Goal: Obtain resource: Download file/media

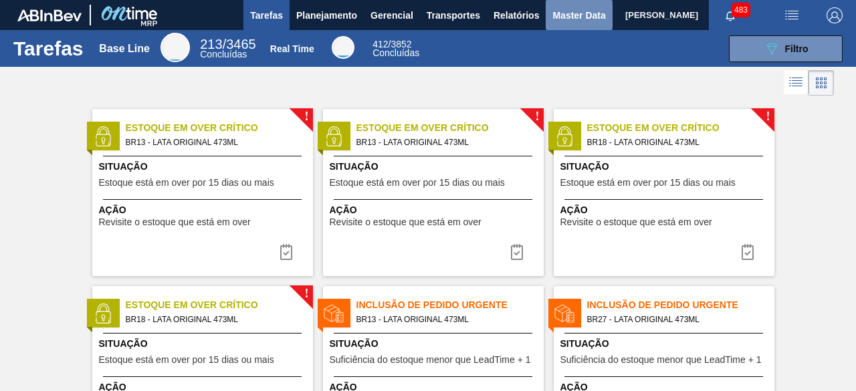
click at [560, 25] on button "Master Data" at bounding box center [579, 15] width 66 height 30
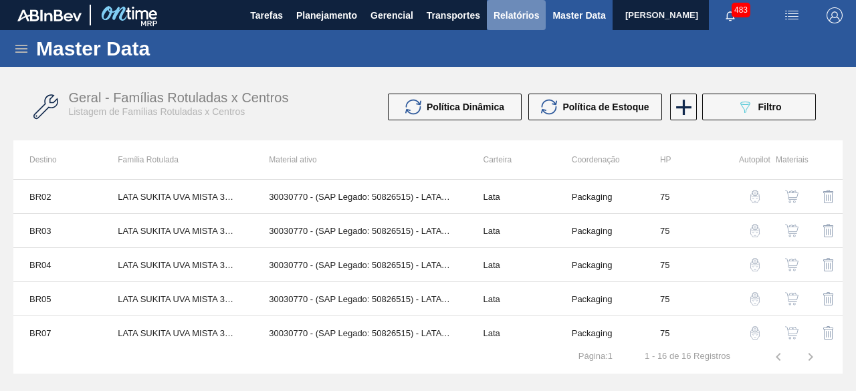
click at [502, 15] on span "Relatórios" at bounding box center [516, 15] width 45 height 16
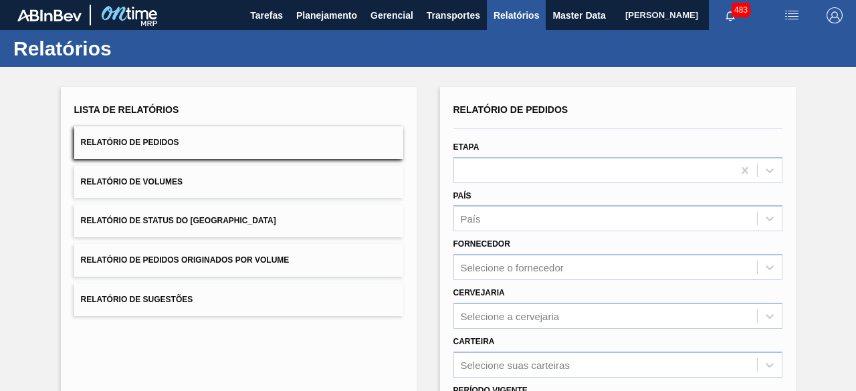
click at [198, 158] on button "Relatório de Pedidos" at bounding box center [238, 142] width 329 height 33
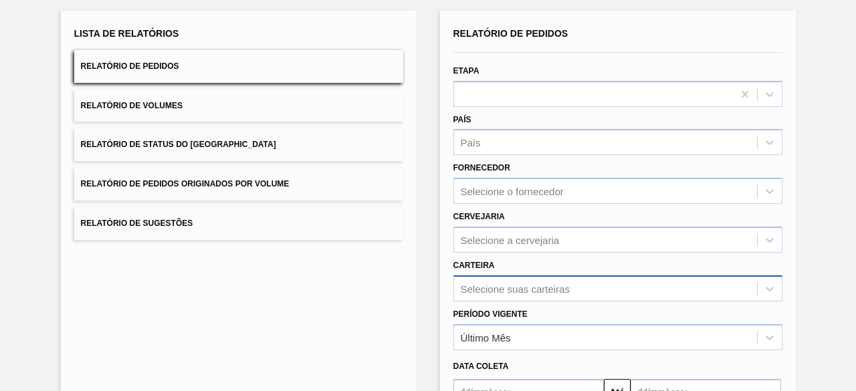
scroll to position [197, 0]
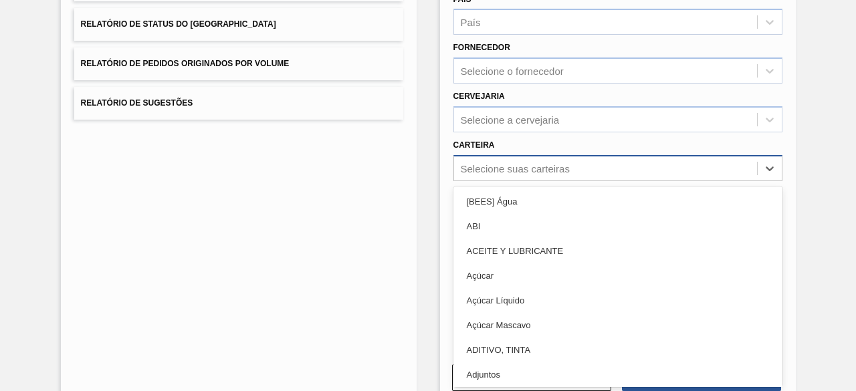
click at [559, 181] on div "option Açúcar focused, 4 of 101. 101 results available. Use Up and Down to choo…" at bounding box center [618, 168] width 329 height 26
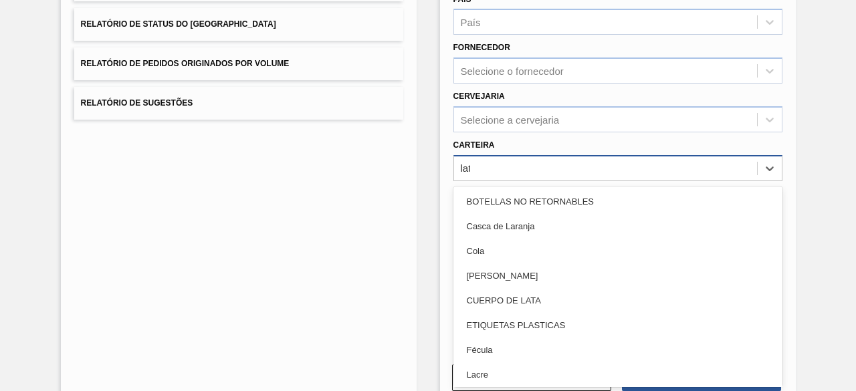
type input "lata"
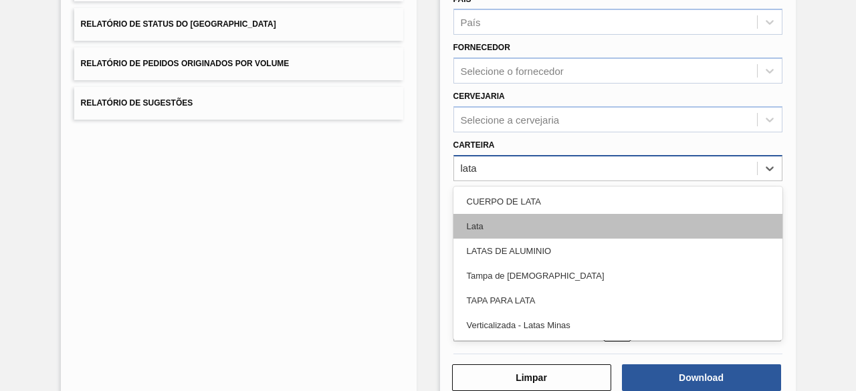
click at [518, 221] on div "Lata" at bounding box center [618, 226] width 329 height 25
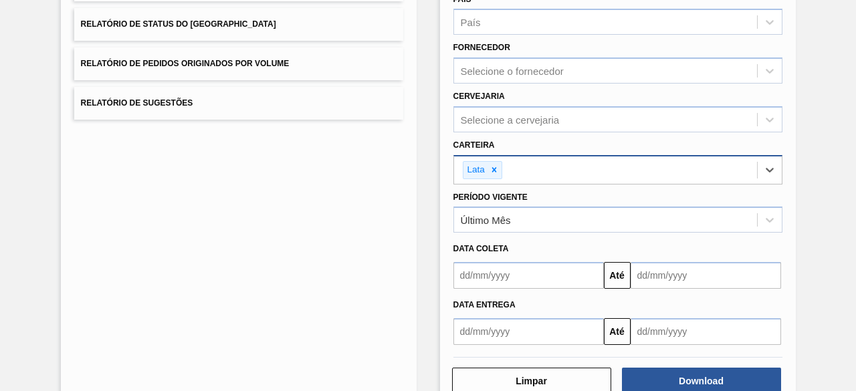
scroll to position [229, 0]
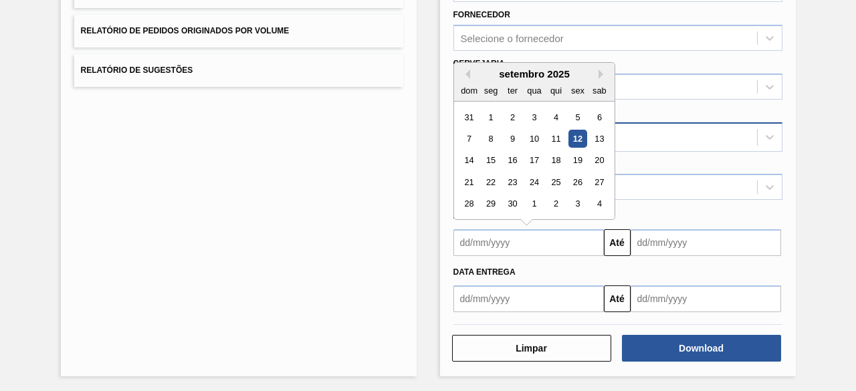
click at [524, 236] on input "text" at bounding box center [529, 242] width 151 height 27
click at [575, 137] on div "12" at bounding box center [578, 139] width 18 height 18
type input "[DATE]"
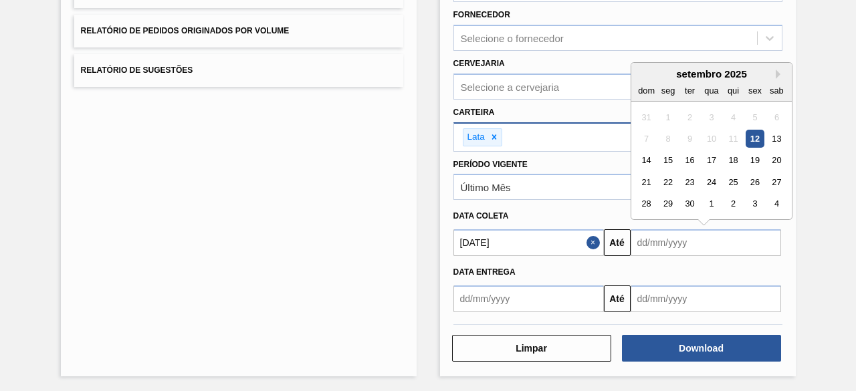
click at [664, 246] on input "text" at bounding box center [706, 242] width 151 height 27
click at [688, 157] on div "16" at bounding box center [689, 161] width 18 height 18
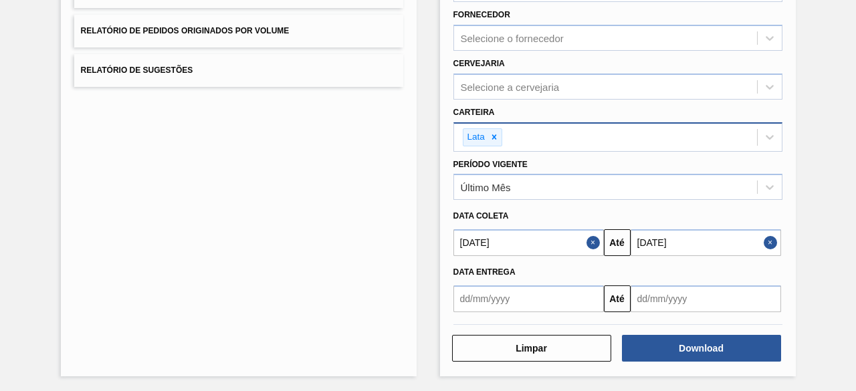
type input "[DATE]"
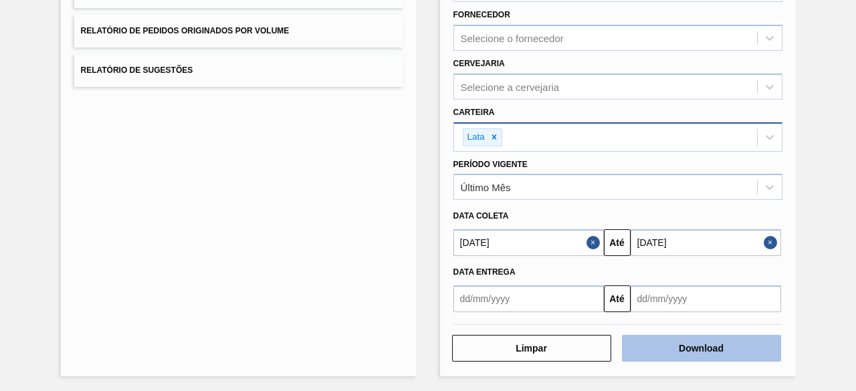
click at [667, 343] on button "Download" at bounding box center [701, 348] width 159 height 27
